Goal: Find specific page/section: Find specific page/section

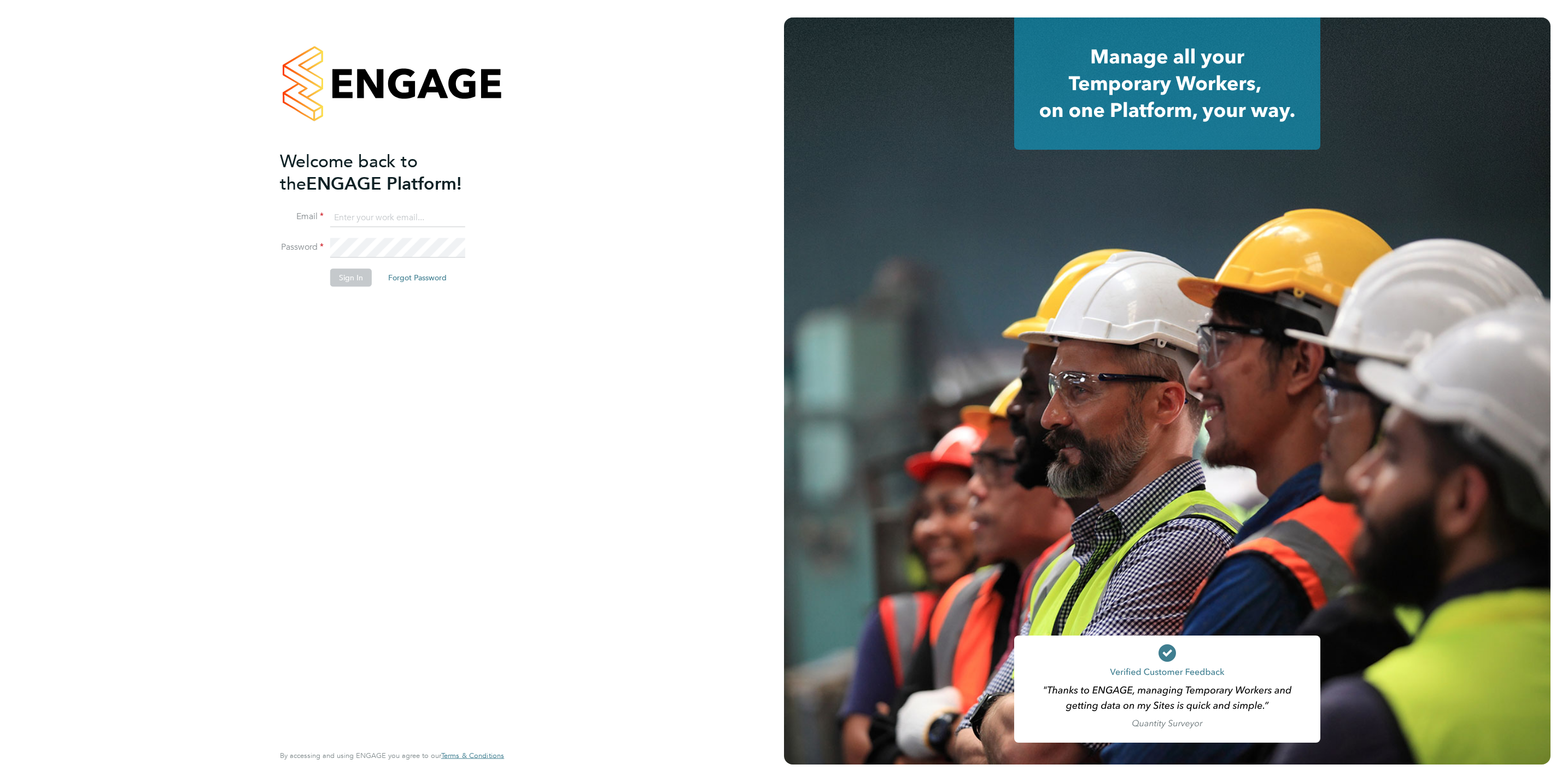
click at [390, 211] on input at bounding box center [398, 217] width 135 height 19
type input "[EMAIL_ADDRESS][DOMAIN_NAME]"
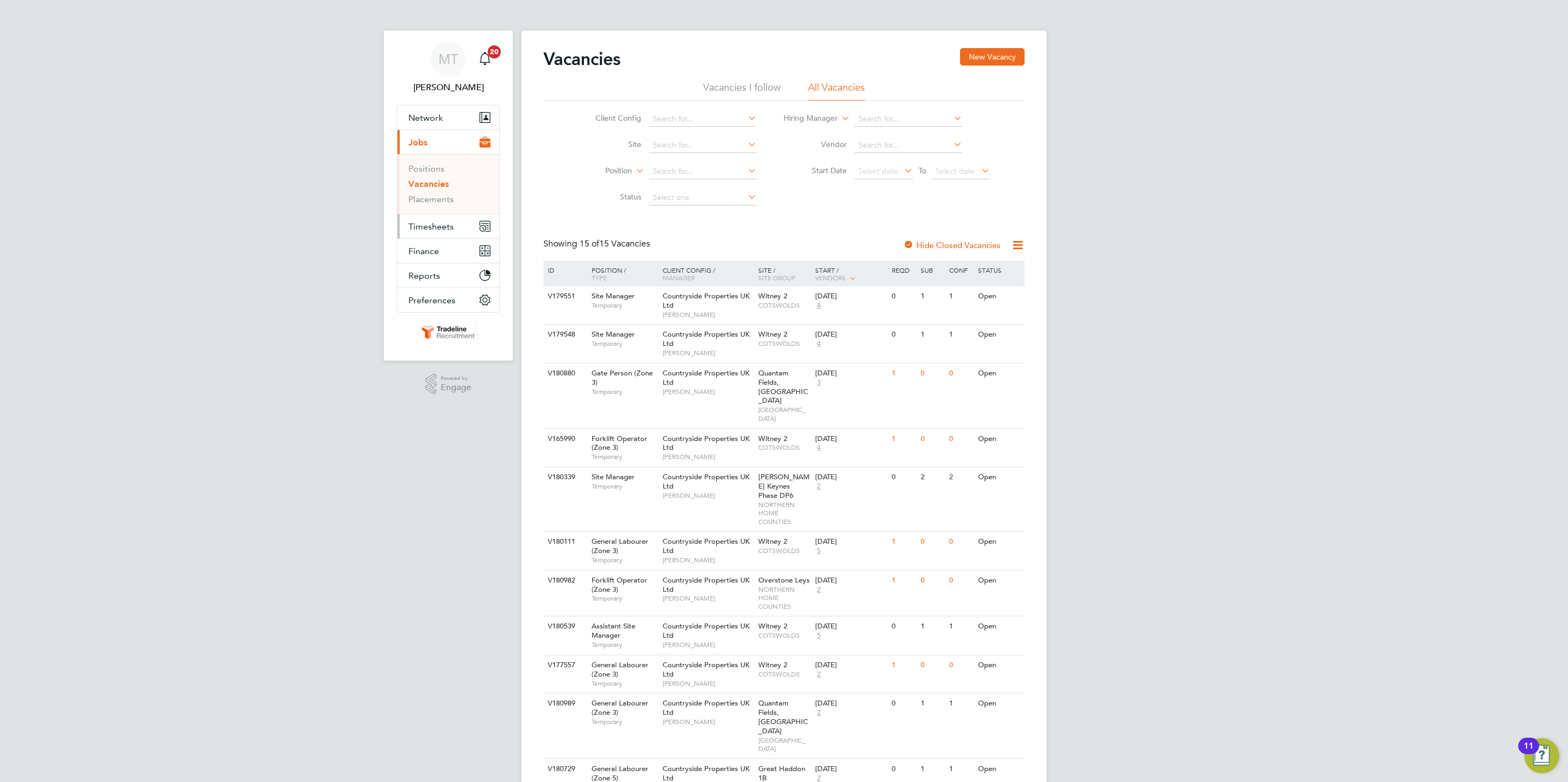
click at [458, 227] on button "Timesheets" at bounding box center [448, 226] width 102 height 24
click at [452, 156] on button "Timesheets" at bounding box center [448, 167] width 102 height 24
click at [451, 143] on button "Current page: Jobs" at bounding box center [448, 142] width 102 height 24
click at [442, 202] on link "Placements" at bounding box center [431, 199] width 46 height 10
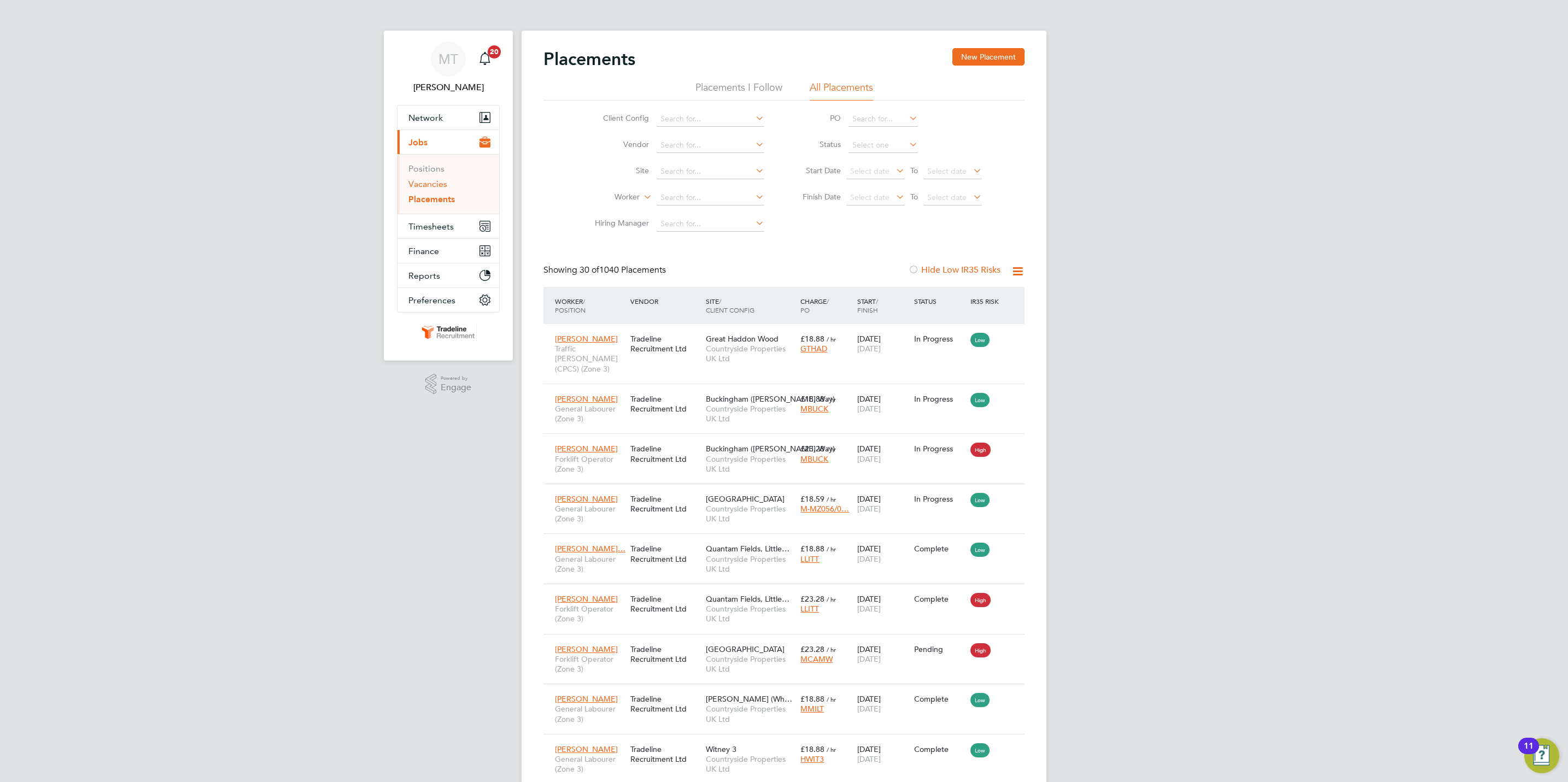
click at [438, 180] on link "Vacancies" at bounding box center [428, 184] width 39 height 10
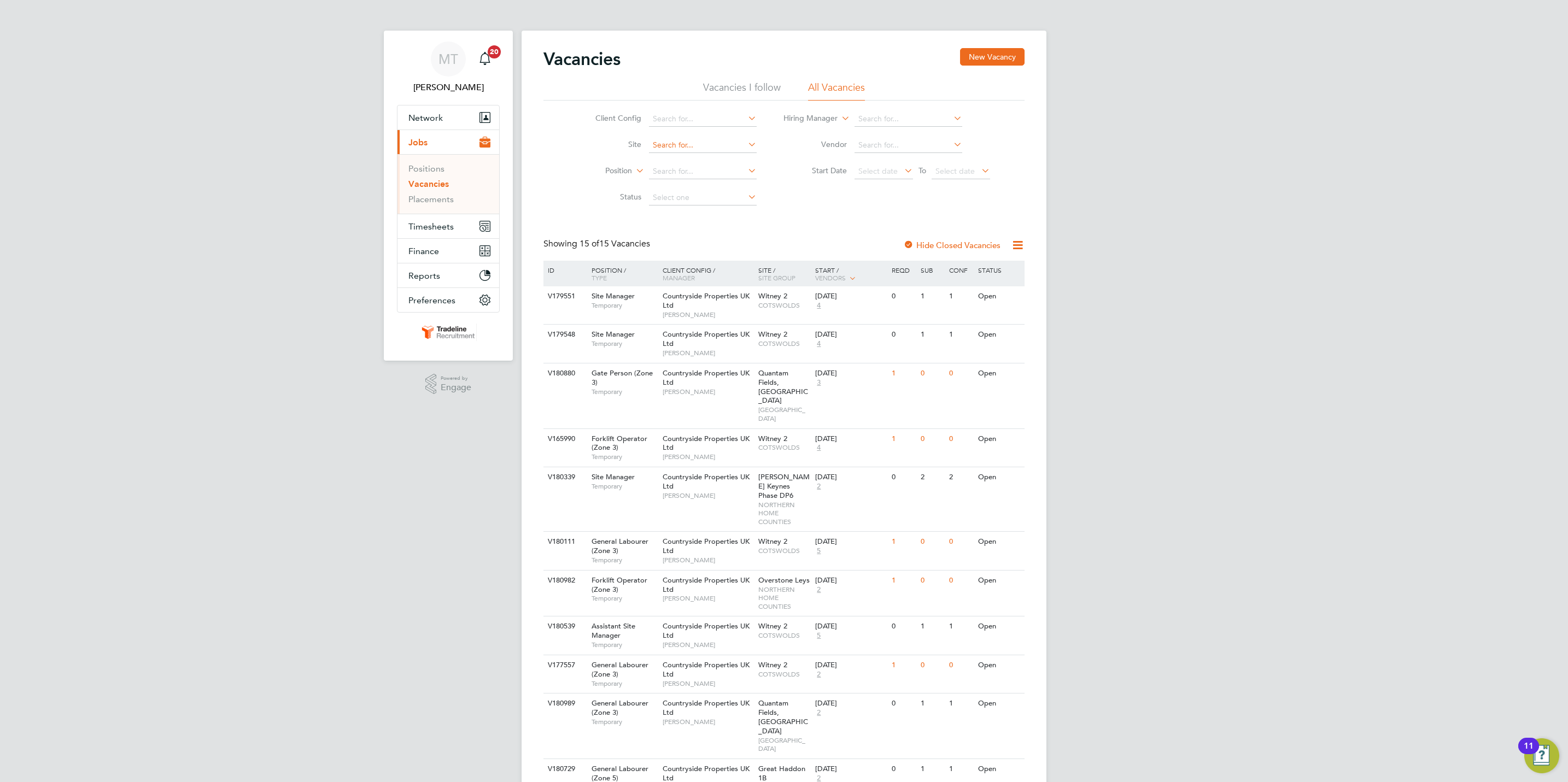
click at [688, 149] on input at bounding box center [702, 145] width 108 height 15
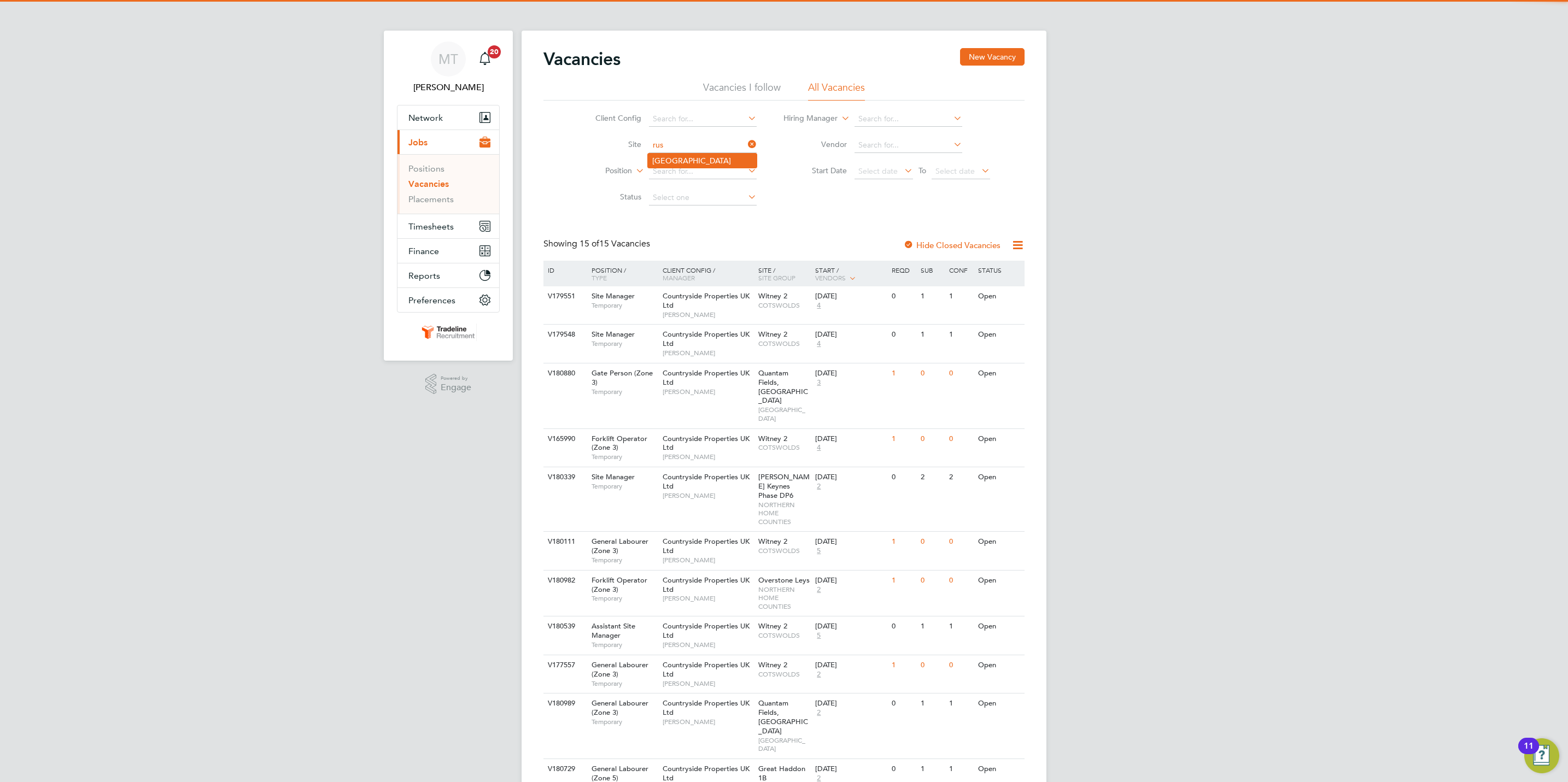
click at [681, 164] on li "Prospect Avenue" at bounding box center [702, 160] width 109 height 14
type input "Prospect Avenue"
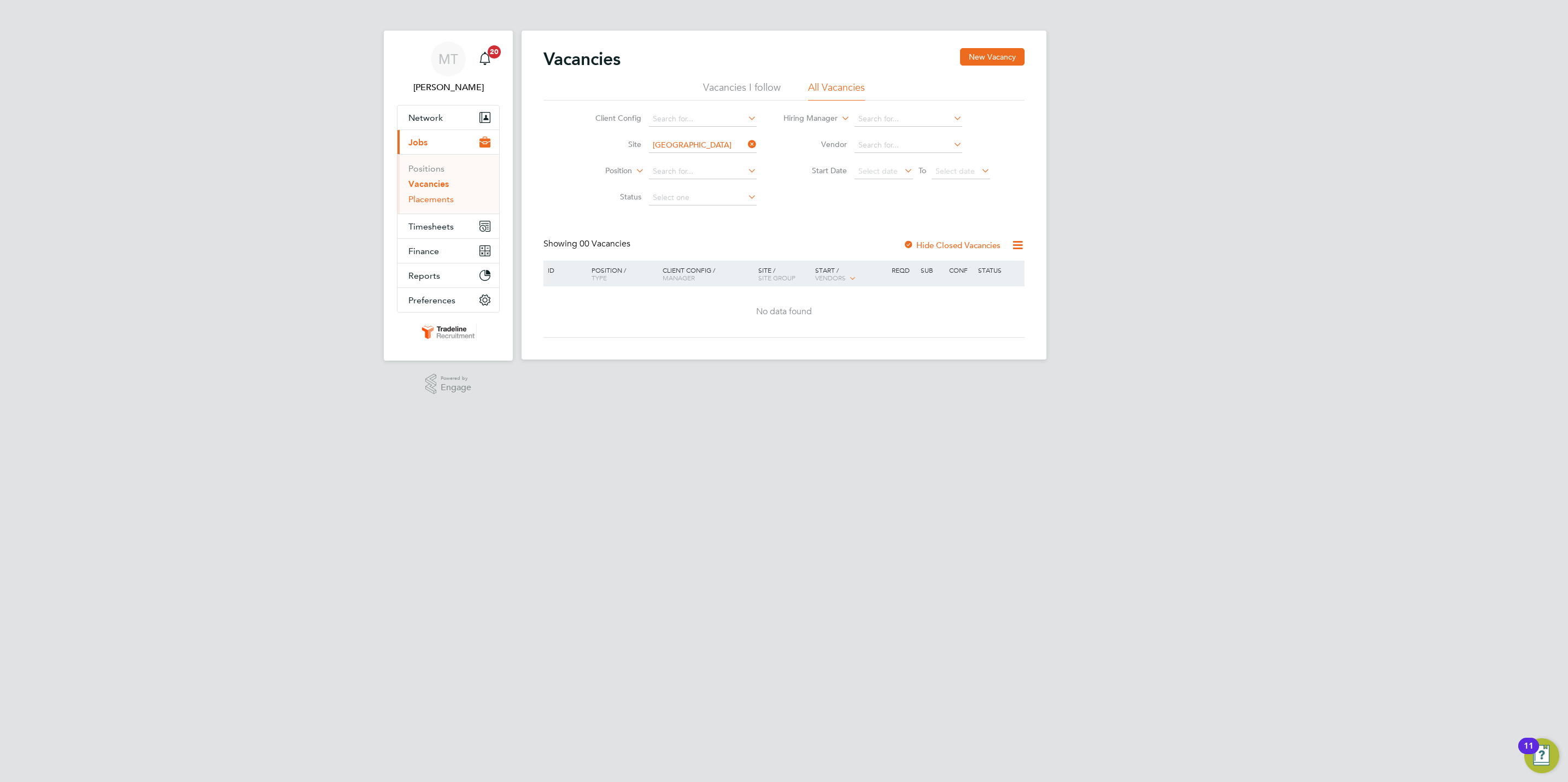
click at [443, 197] on link "Placements" at bounding box center [431, 199] width 46 height 10
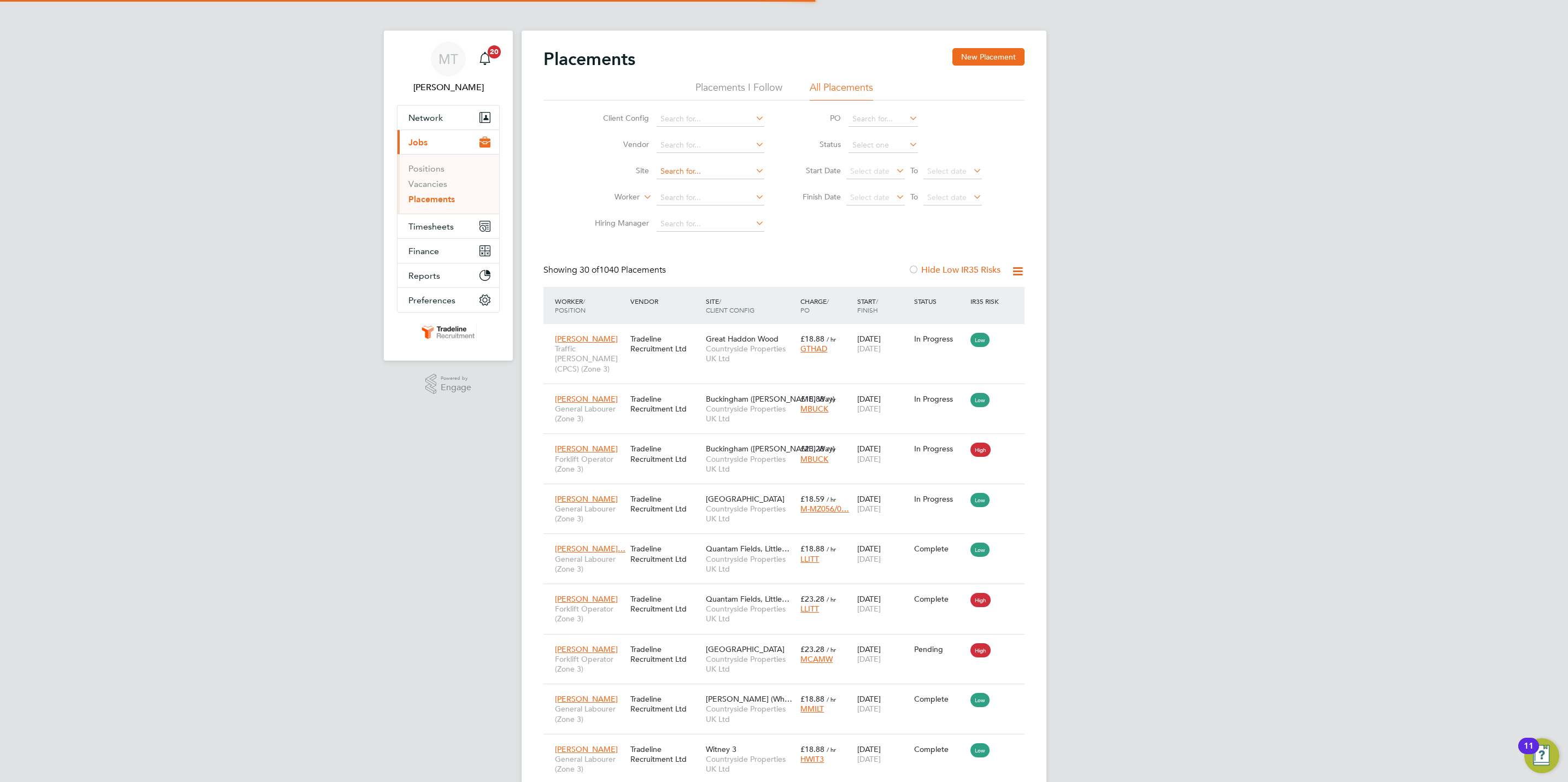
click at [679, 166] on input at bounding box center [710, 171] width 108 height 15
click at [704, 189] on li "Prosp ect Avenue" at bounding box center [710, 187] width 109 height 15
type input "Prospect Avenue"
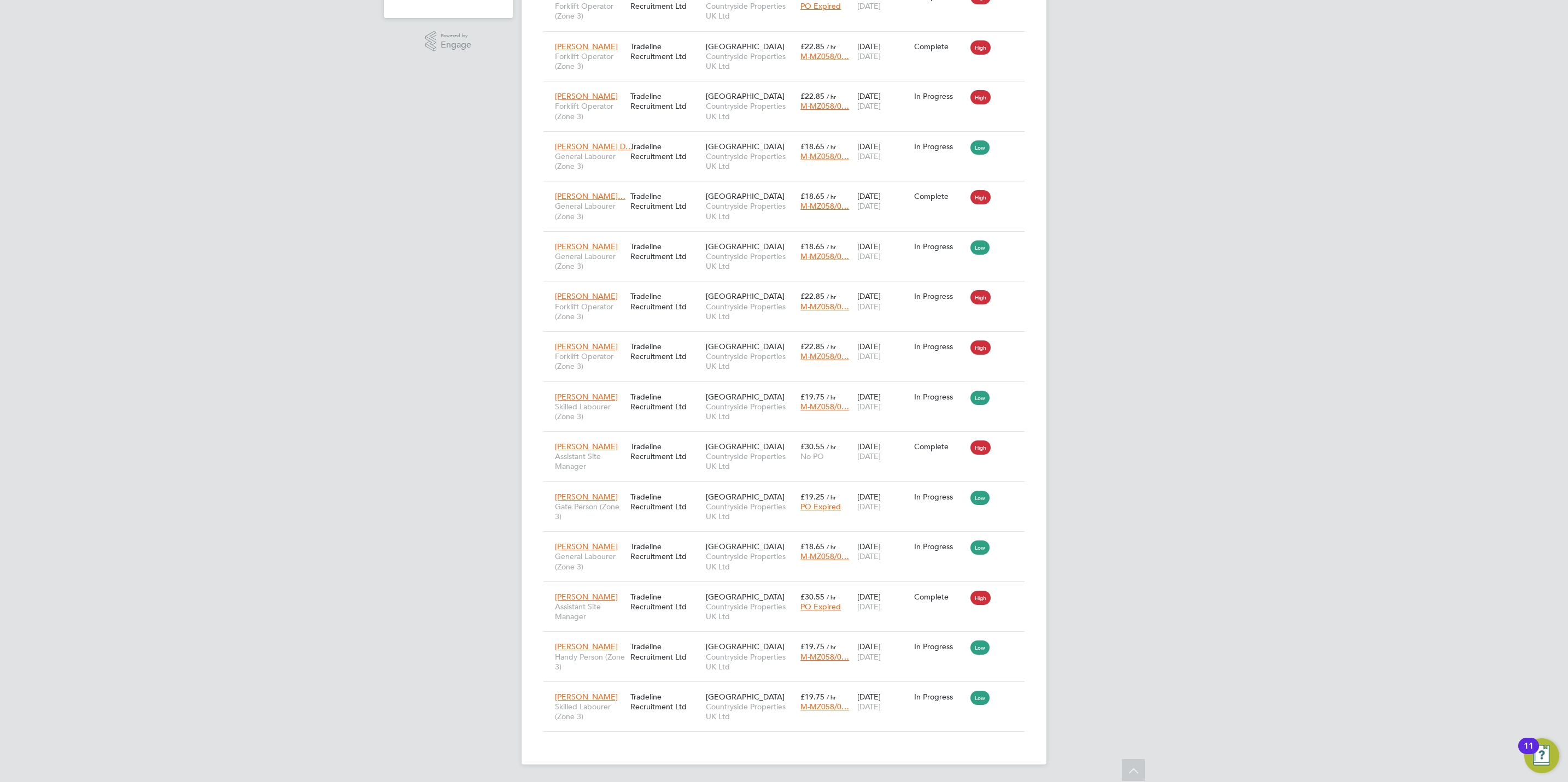
click at [1149, 563] on div "MT Marina Takkou Notifications 20 Applications: Network Team Members Businesses…" at bounding box center [784, 220] width 1568 height 1125
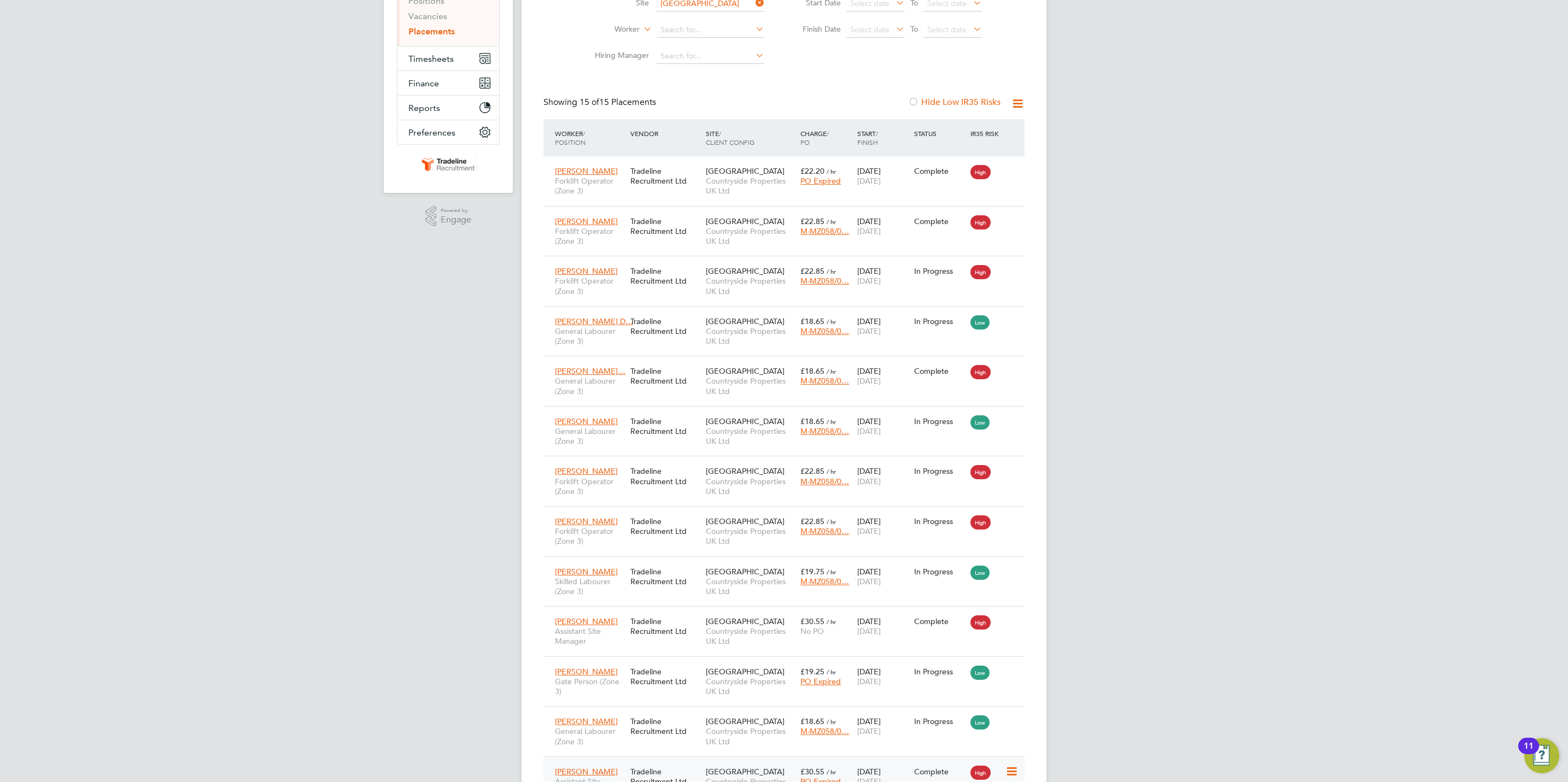
scroll to position [347, 0]
